Goal: Find specific page/section: Find specific page/section

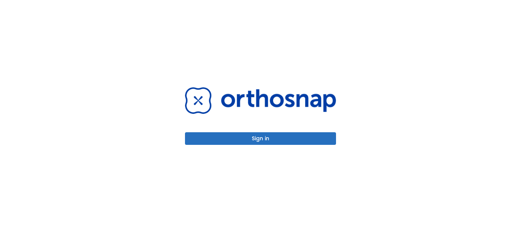
click at [269, 138] on button "Sign in" at bounding box center [260, 138] width 151 height 13
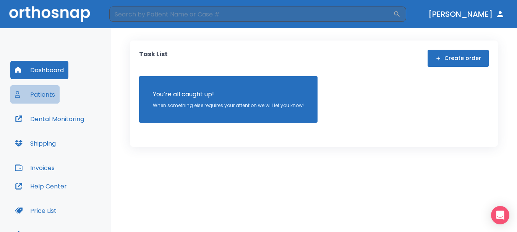
click at [43, 90] on button "Patients" at bounding box center [34, 94] width 49 height 18
